Goal: Task Accomplishment & Management: Complete application form

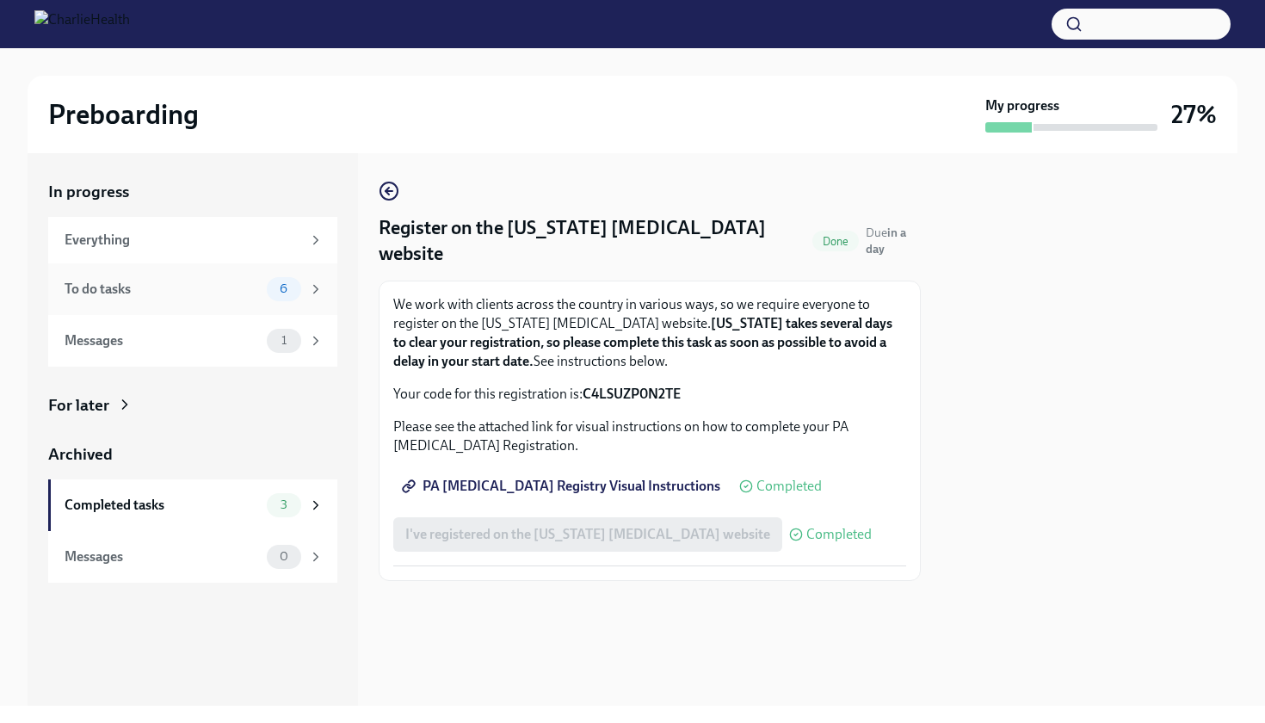
click at [205, 298] on div "To do tasks 6" at bounding box center [194, 289] width 259 height 24
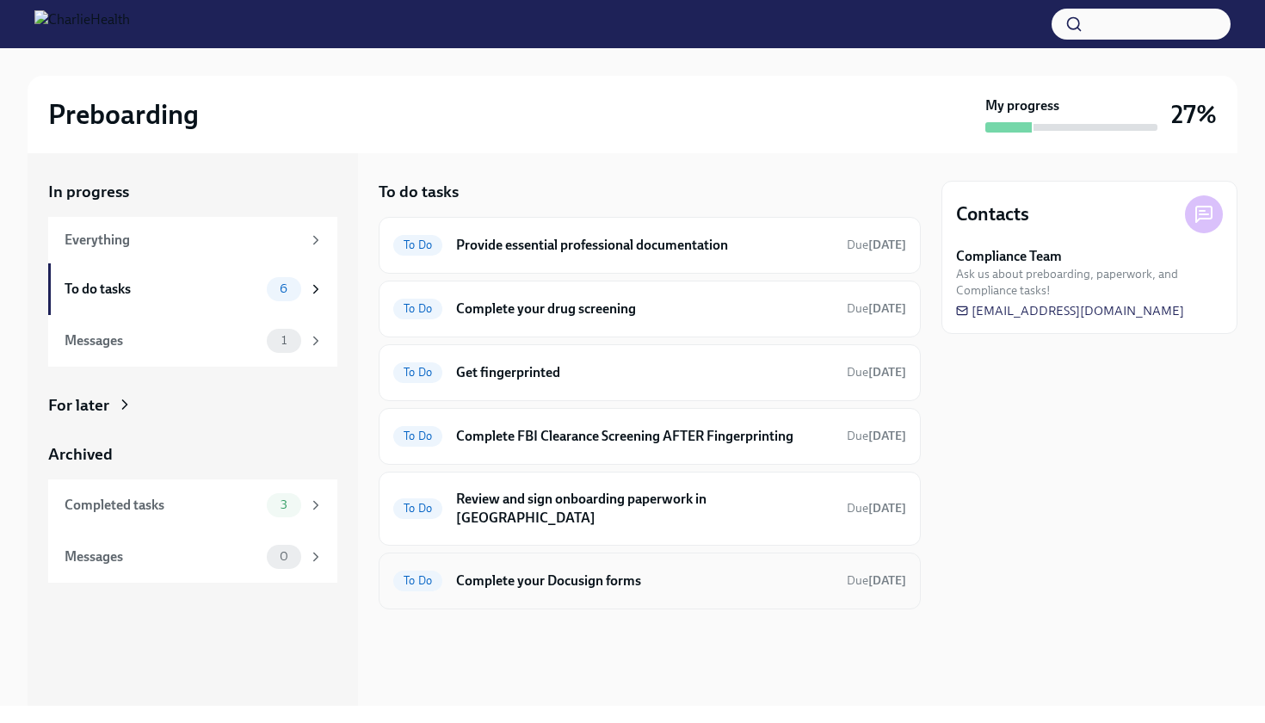
click at [505, 571] on h6 "Complete your Docusign forms" at bounding box center [644, 580] width 377 height 19
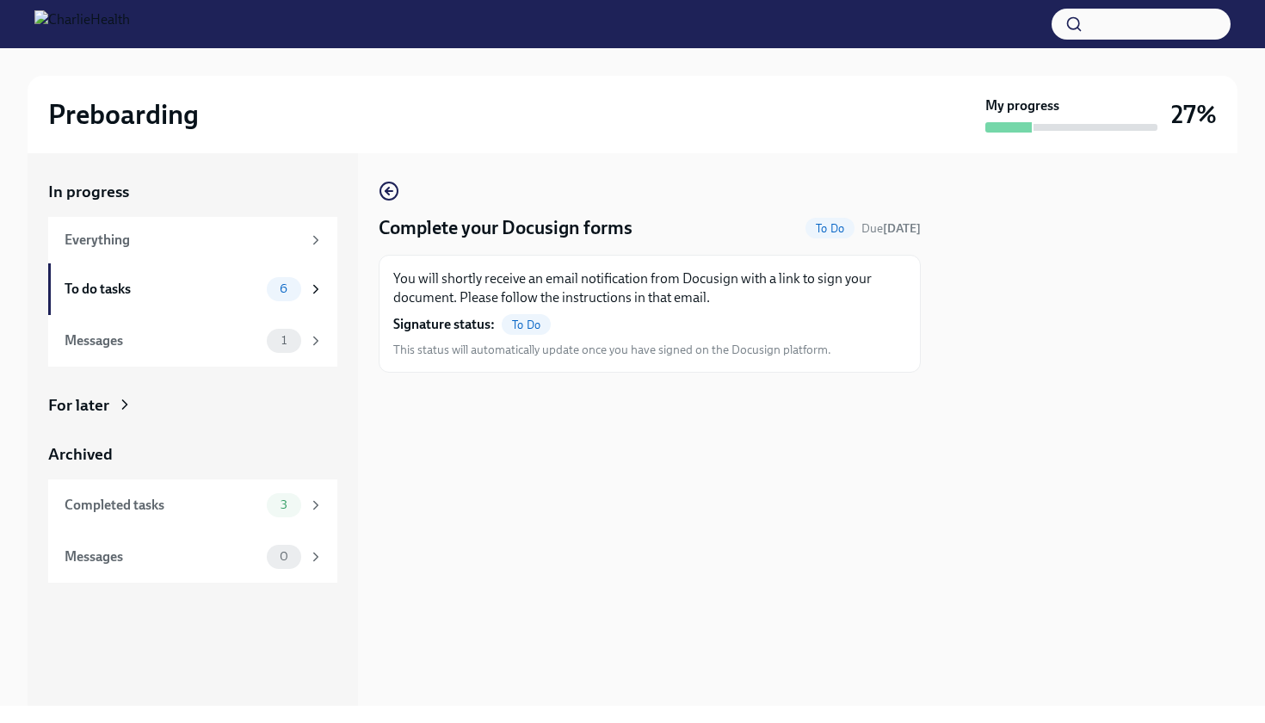
click at [523, 325] on span "To Do" at bounding box center [526, 324] width 49 height 13
click at [225, 282] on div "To do tasks" at bounding box center [162, 289] width 195 height 19
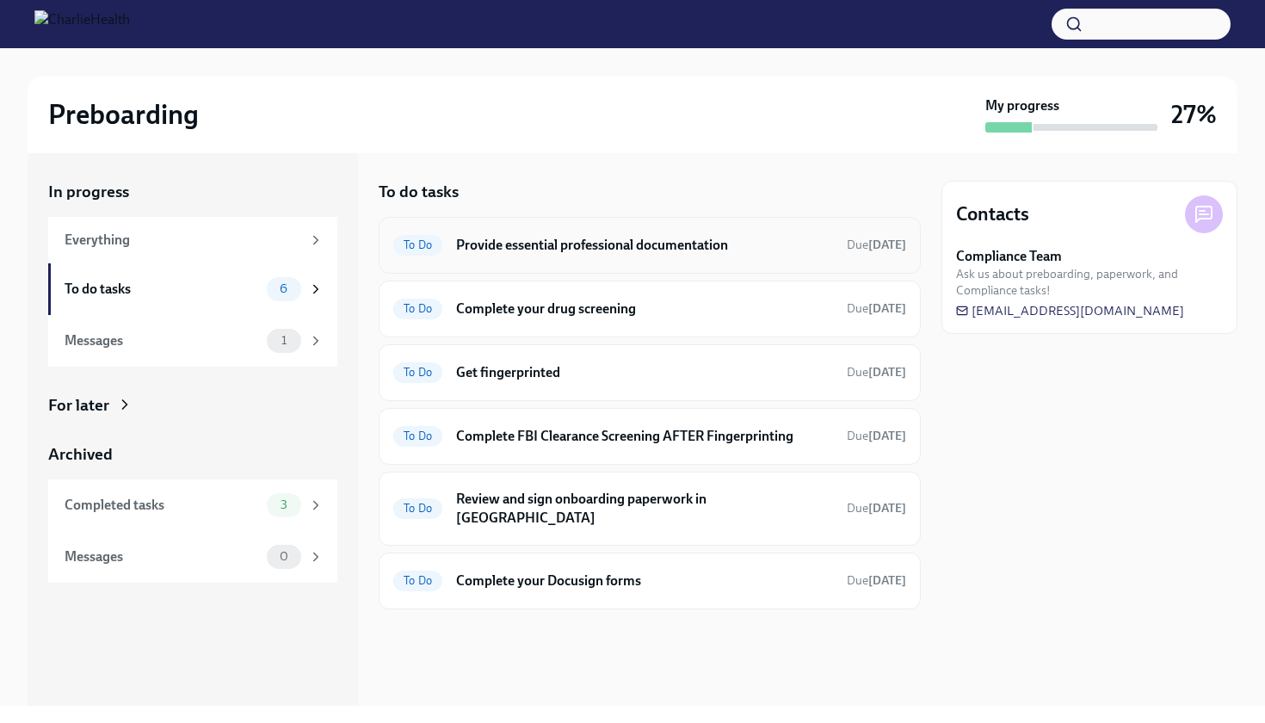
click at [568, 246] on h6 "Provide essential professional documentation" at bounding box center [644, 245] width 377 height 19
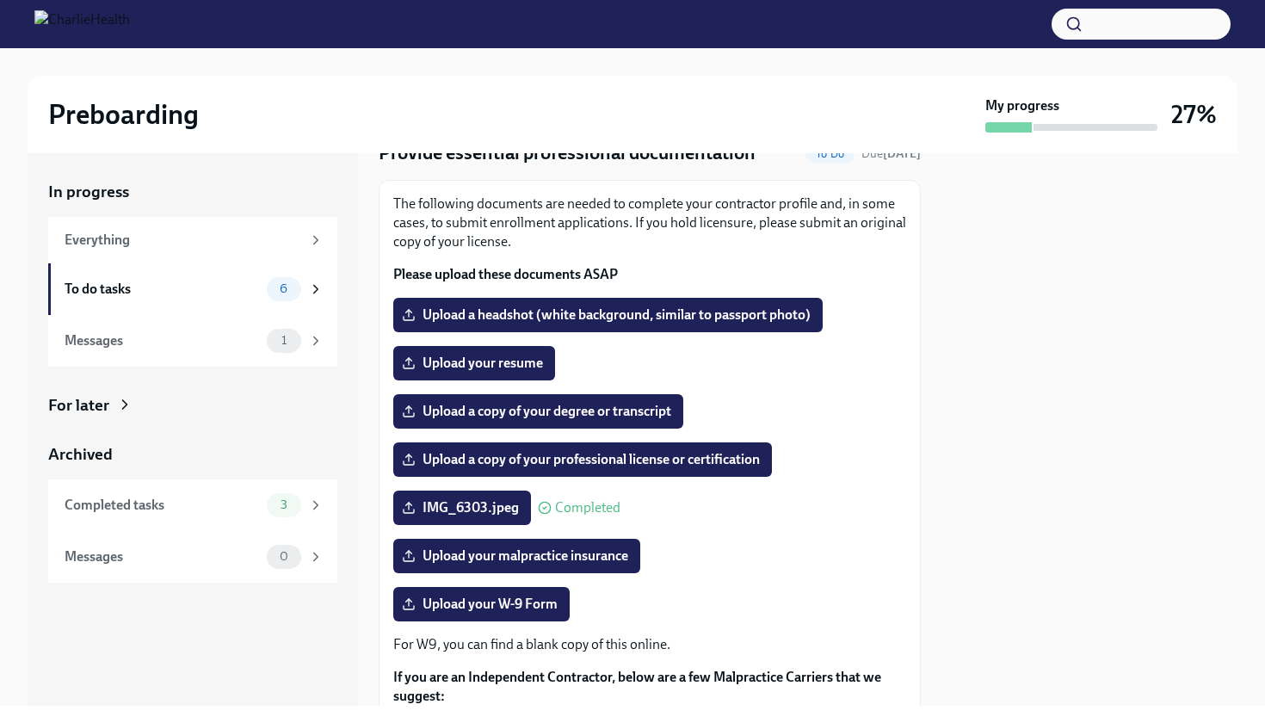
scroll to position [77, 0]
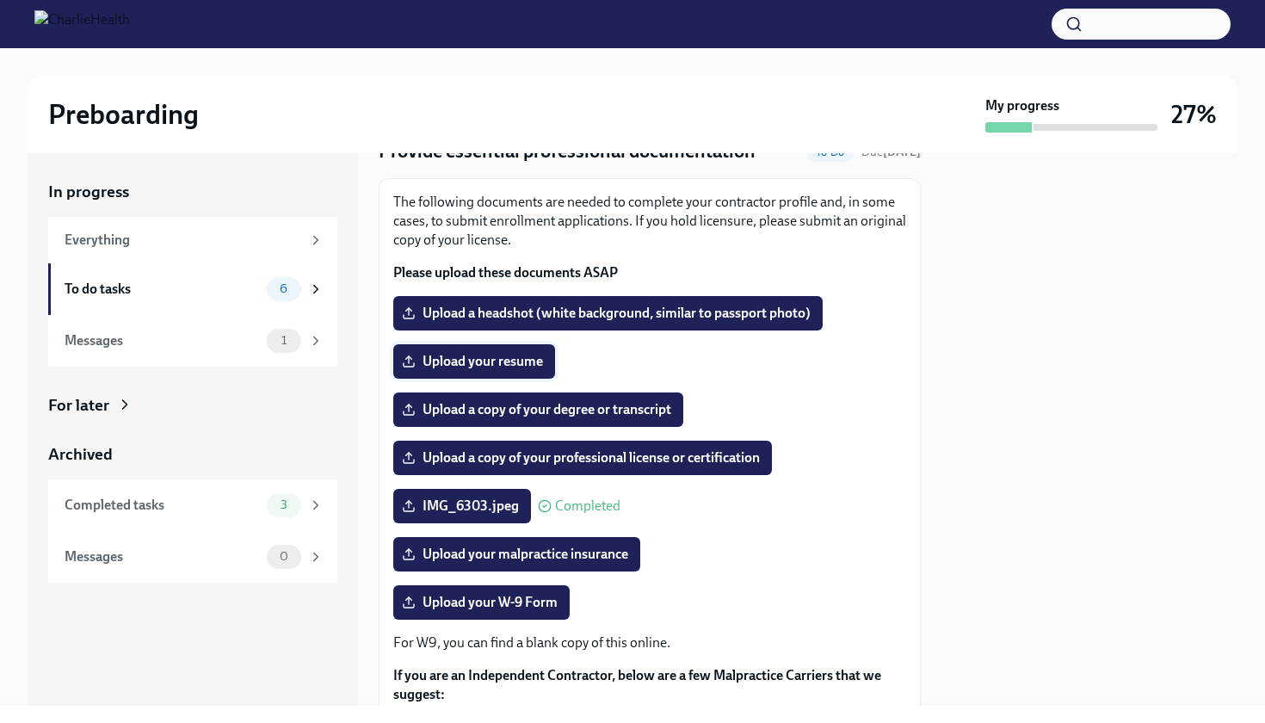
click at [518, 363] on span "Upload your resume" at bounding box center [474, 361] width 138 height 17
click at [0, 0] on input "Upload your resume" at bounding box center [0, 0] width 0 height 0
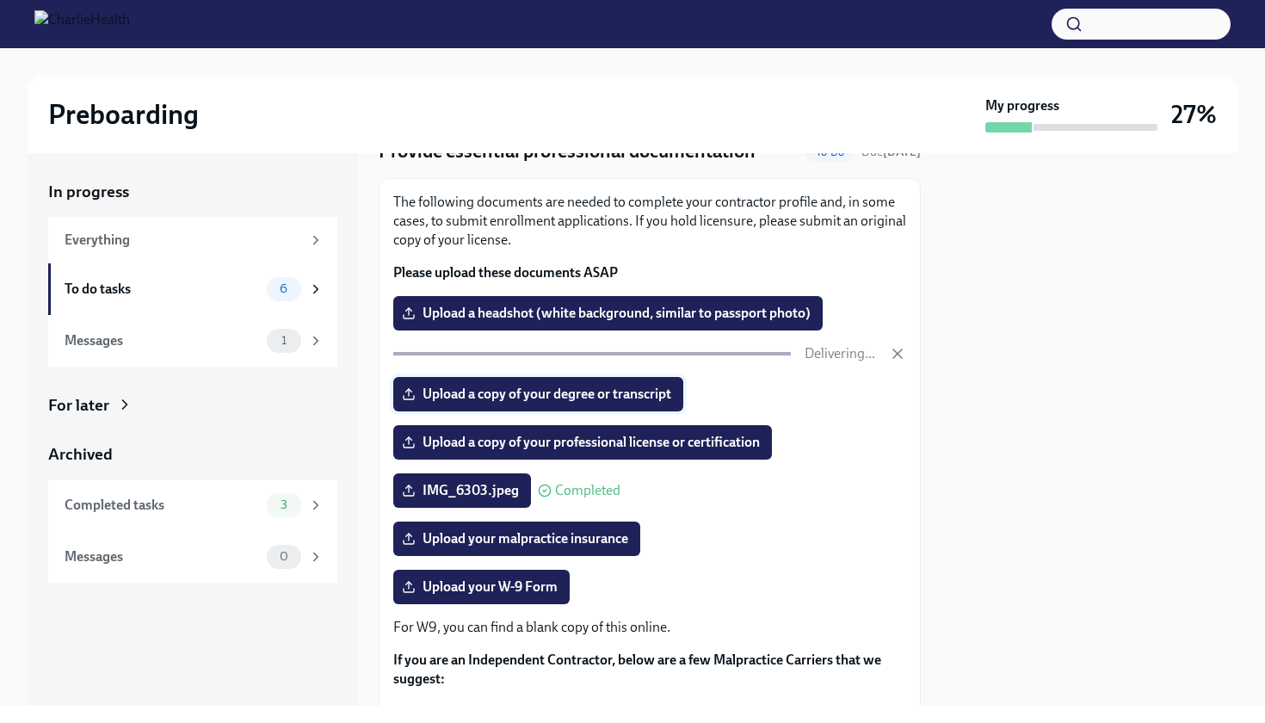
click at [622, 400] on span "Upload a copy of your degree or transcript" at bounding box center [538, 393] width 266 height 17
click at [0, 0] on input "Upload a copy of your degree or transcript" at bounding box center [0, 0] width 0 height 0
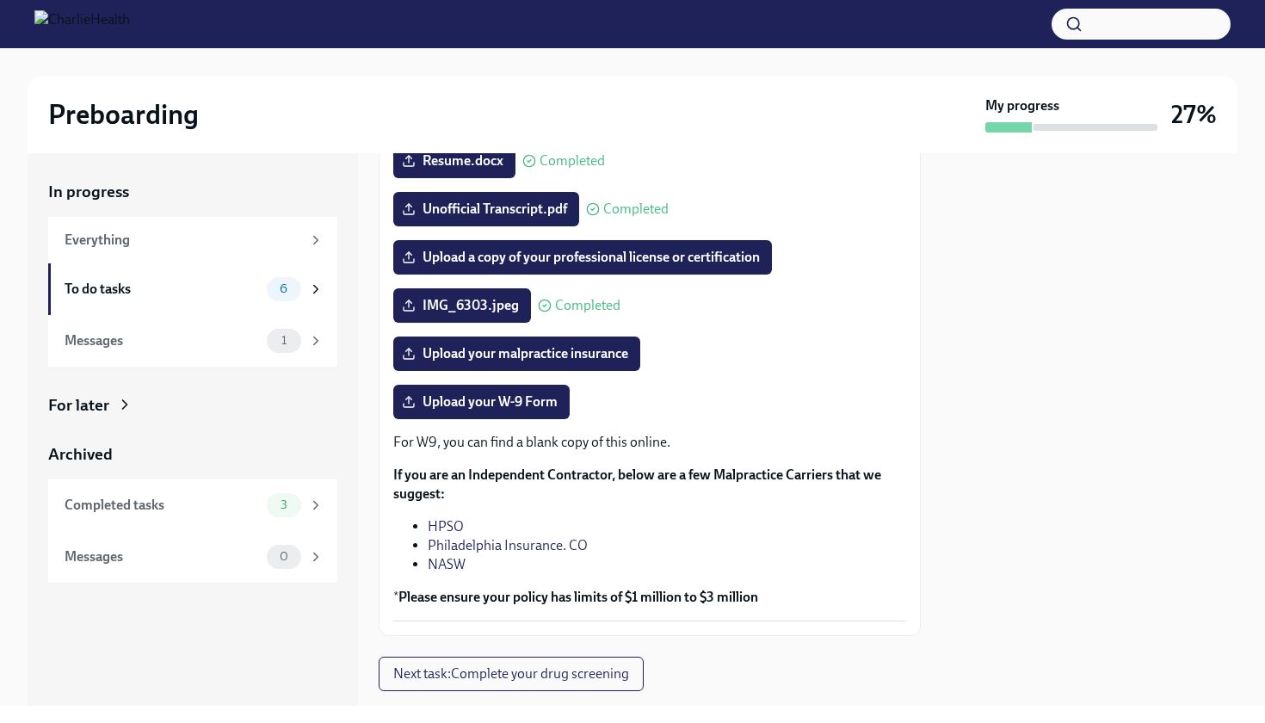
scroll to position [280, 0]
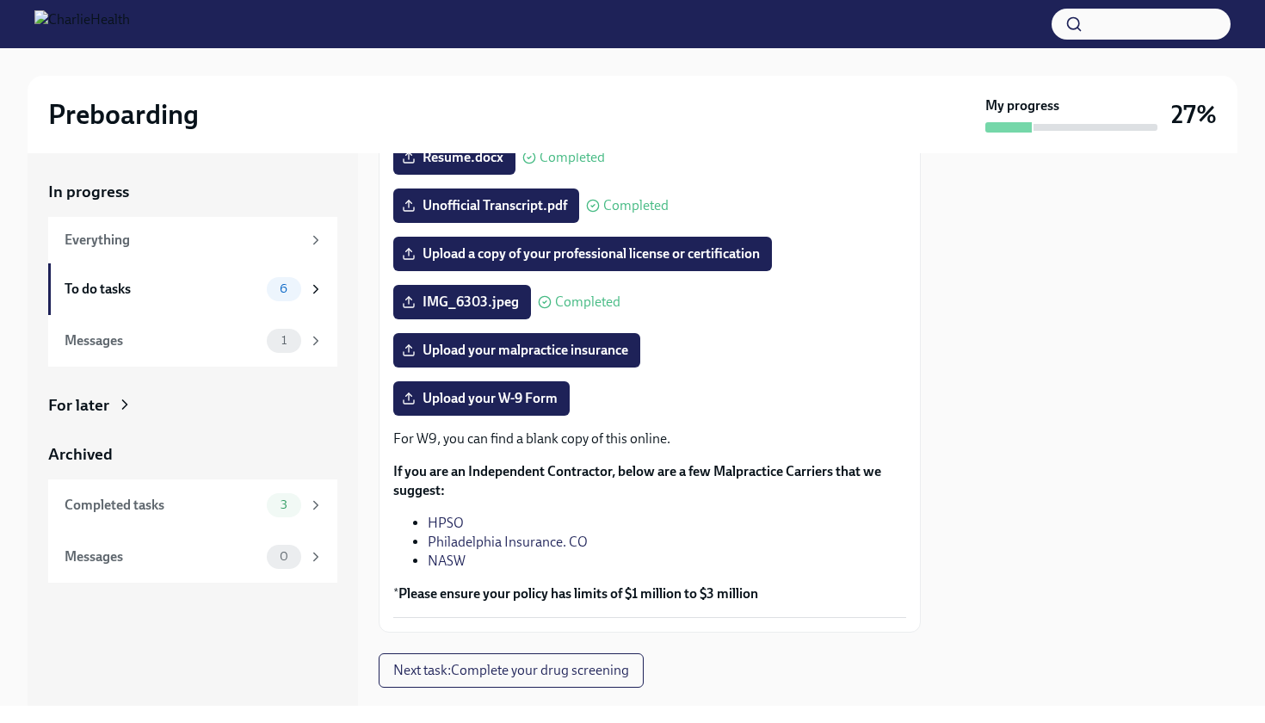
click at [742, 477] on strong "If you are an Independent Contractor, below are a few Malpractice Carriers that…" at bounding box center [637, 480] width 488 height 35
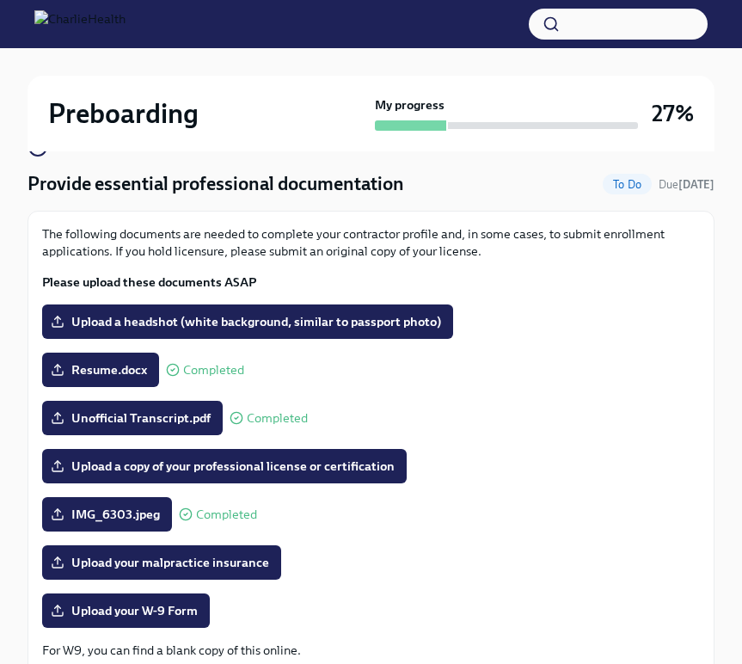
scroll to position [180, 0]
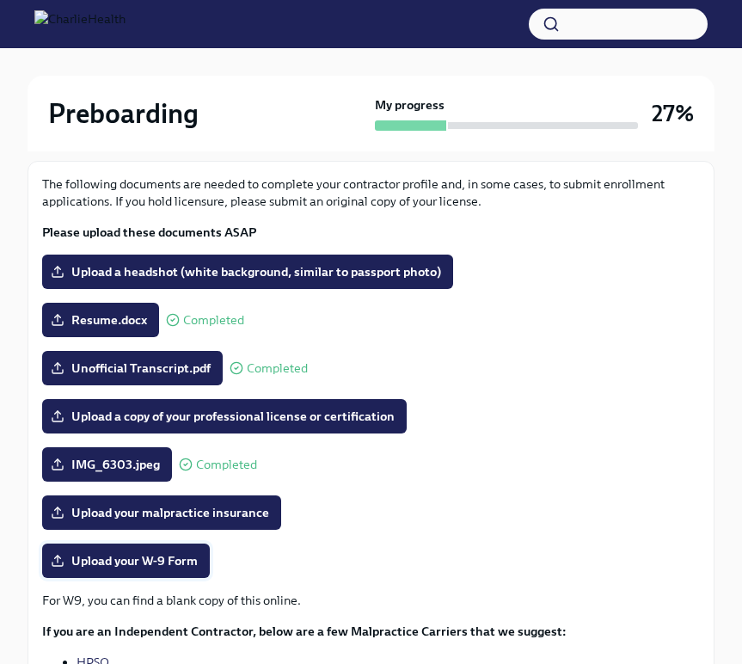
click at [122, 568] on span "Upload your W-9 Form" at bounding box center [126, 560] width 144 height 17
click at [0, 0] on input "Upload your W-9 Form" at bounding box center [0, 0] width 0 height 0
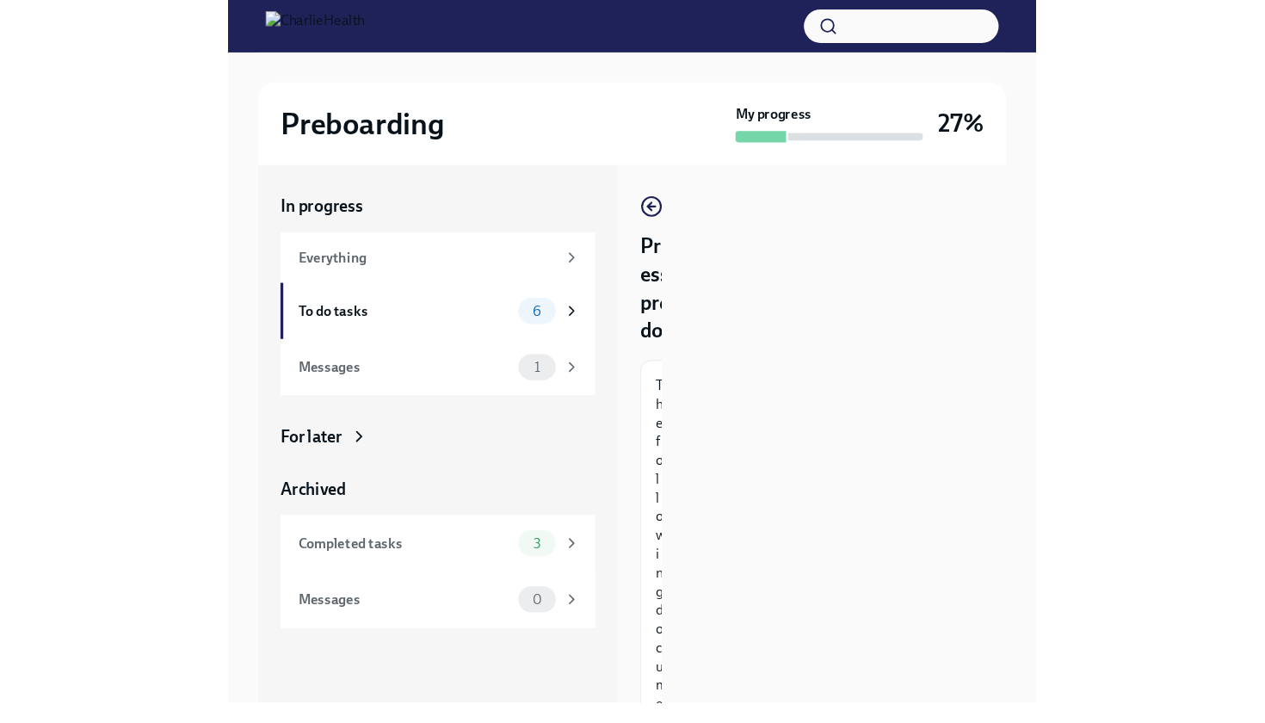
scroll to position [0, 0]
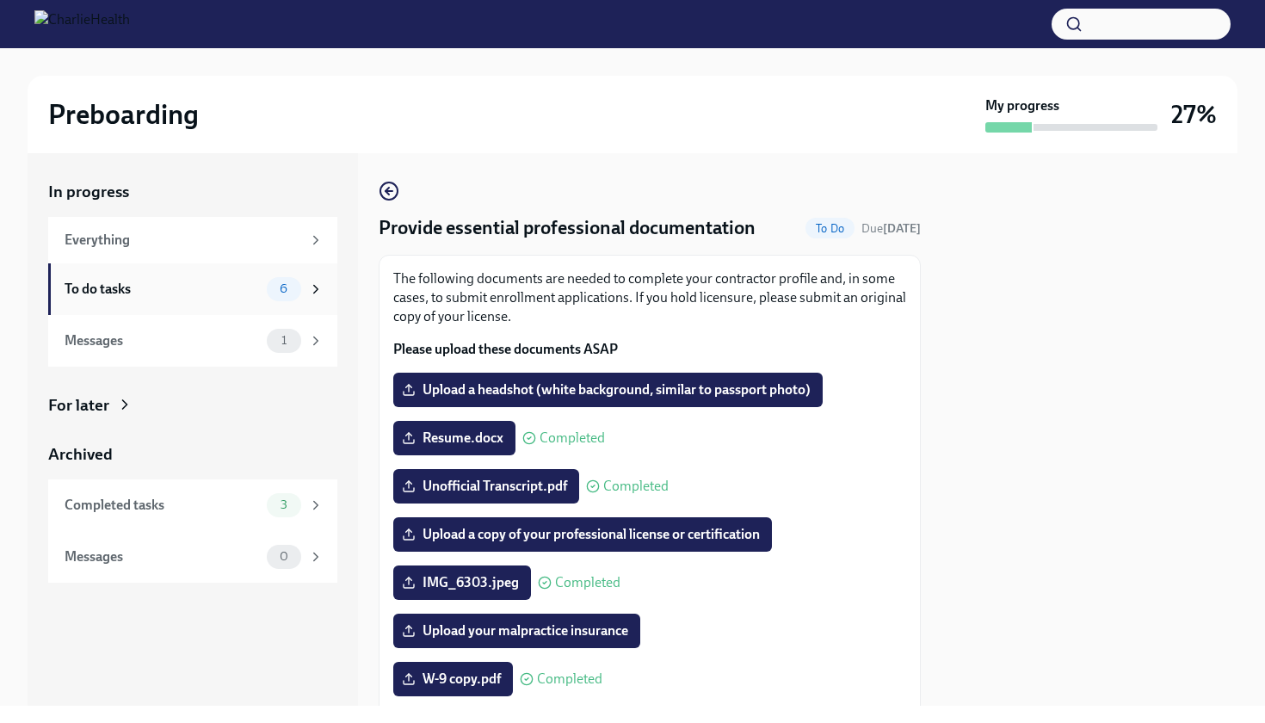
click at [219, 286] on div "To do tasks" at bounding box center [162, 289] width 195 height 19
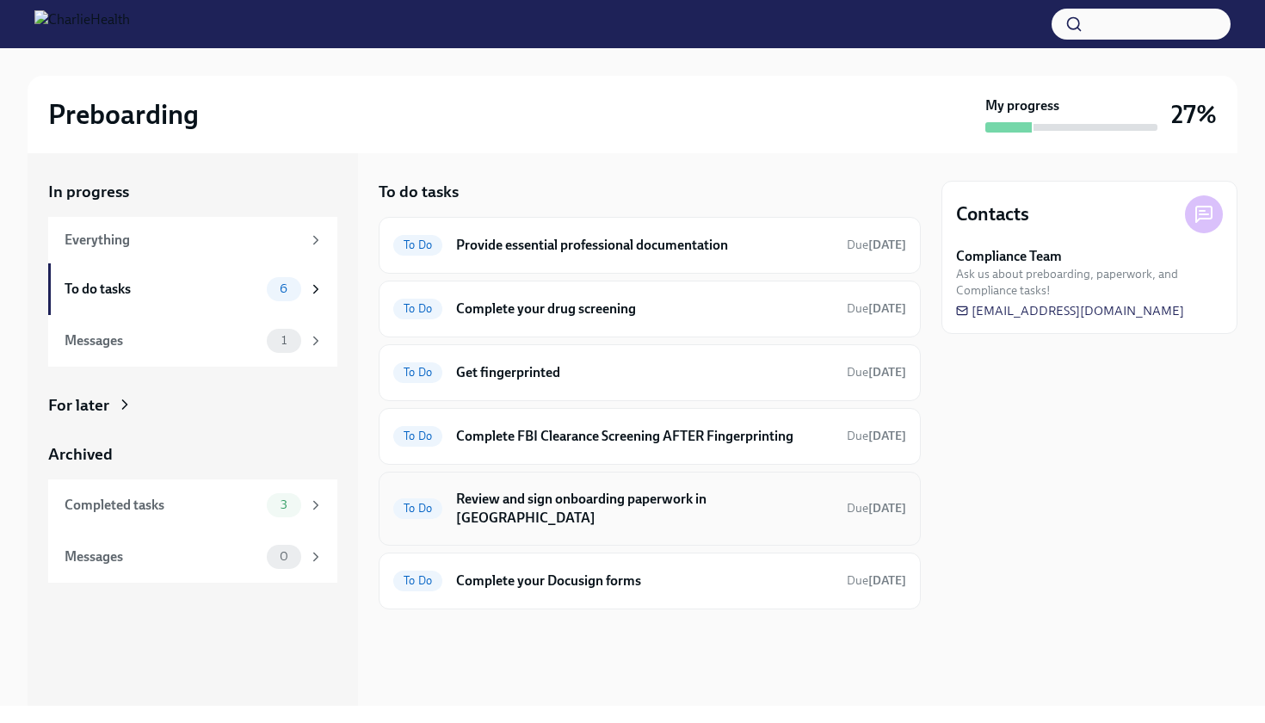
click at [509, 514] on div "To Do Review and sign onboarding paperwork in [GEOGRAPHIC_DATA] Due [DATE]" at bounding box center [650, 508] width 542 height 74
click at [509, 501] on h6 "Review and sign onboarding paperwork in [GEOGRAPHIC_DATA]" at bounding box center [644, 508] width 377 height 38
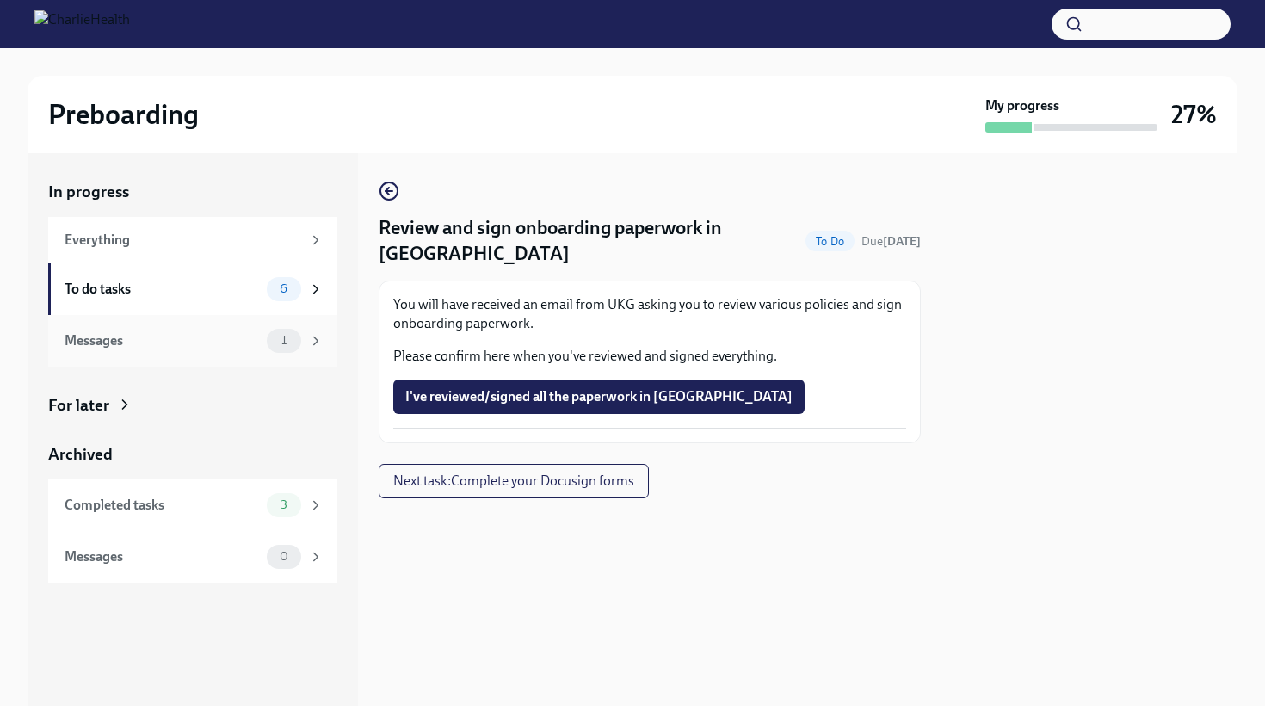
click at [180, 348] on div "Messages" at bounding box center [162, 340] width 195 height 19
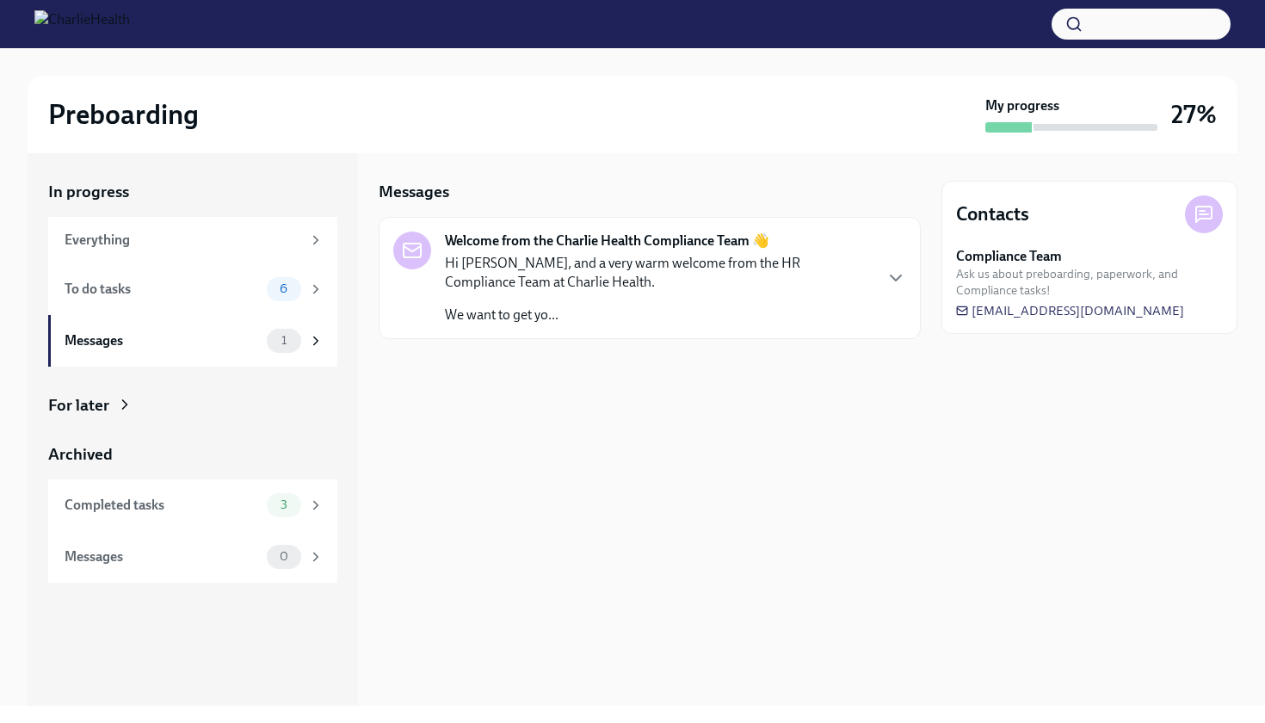
click at [587, 254] on p "Hi [PERSON_NAME], and a very warm welcome from the HR Compliance Team at Charli…" at bounding box center [658, 273] width 427 height 38
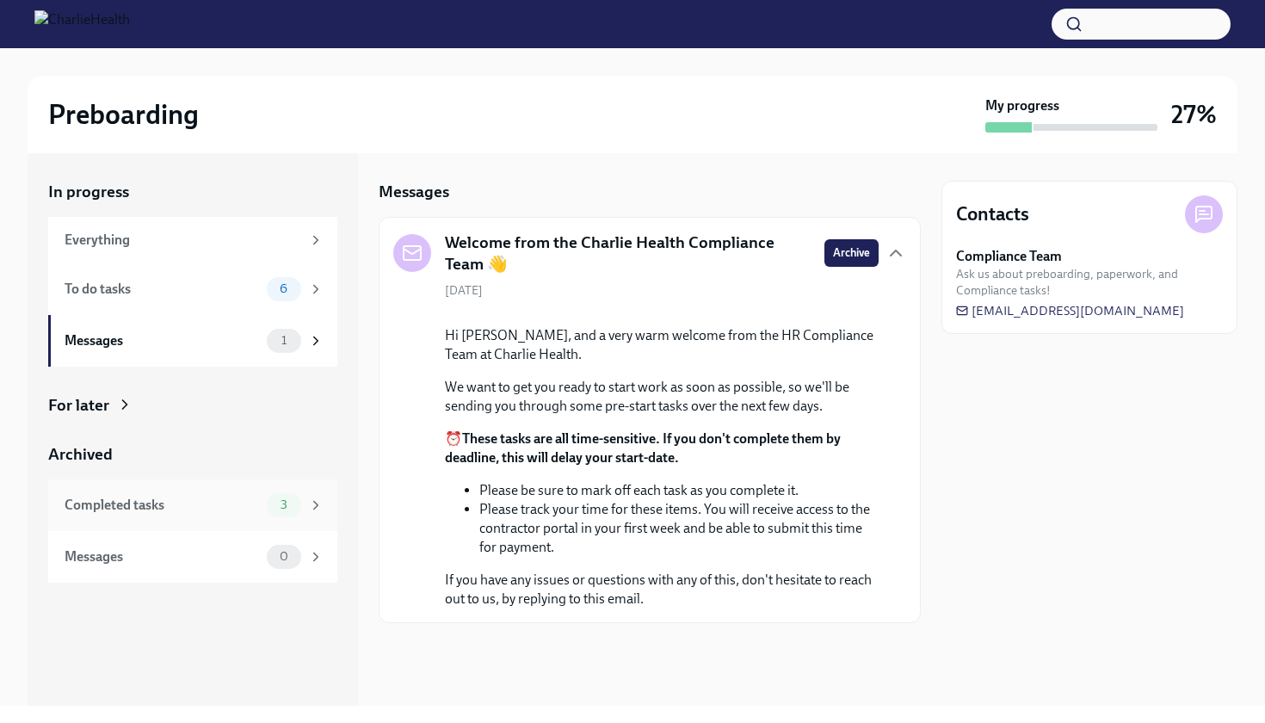
click at [205, 519] on div "Completed tasks 3" at bounding box center [192, 505] width 289 height 52
